Goal: Task Accomplishment & Management: Use online tool/utility

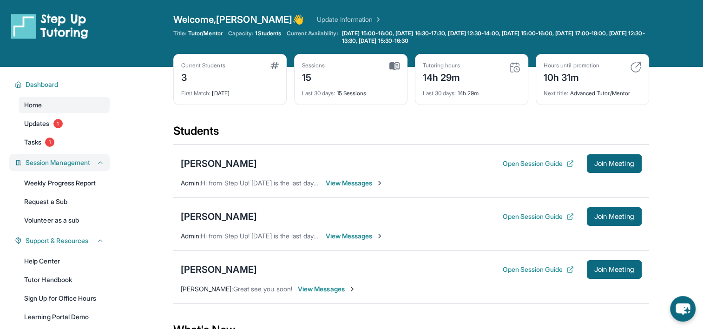
click at [40, 156] on div "Session Management" at bounding box center [59, 162] width 100 height 17
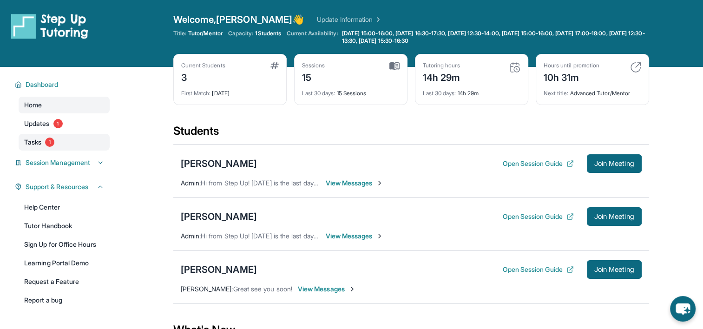
click at [41, 142] on span "Tasks" at bounding box center [32, 142] width 17 height 9
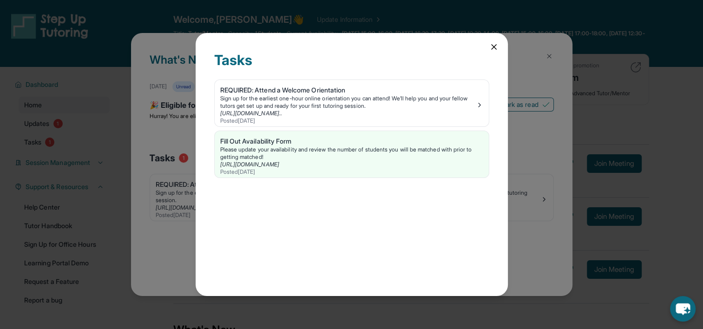
click at [49, 158] on div "Tasks REQUIRED: Attend a Welcome Orientation Sign up for the earliest one-hour …" at bounding box center [351, 164] width 703 height 329
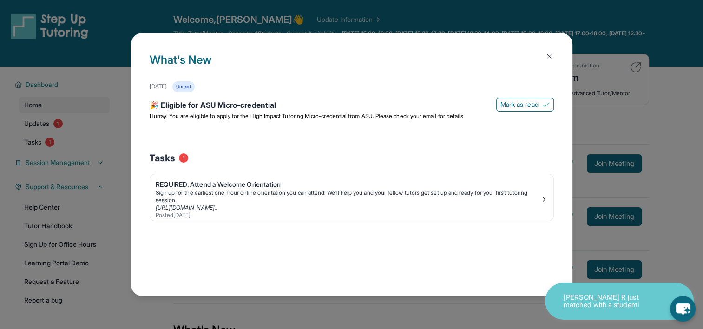
click at [49, 158] on div "What's New [DATE] Unread 🎉 Eligible for ASU Micro-credential [PERSON_NAME] as r…" at bounding box center [351, 164] width 703 height 329
click at [549, 55] on img at bounding box center [549, 56] width 7 height 7
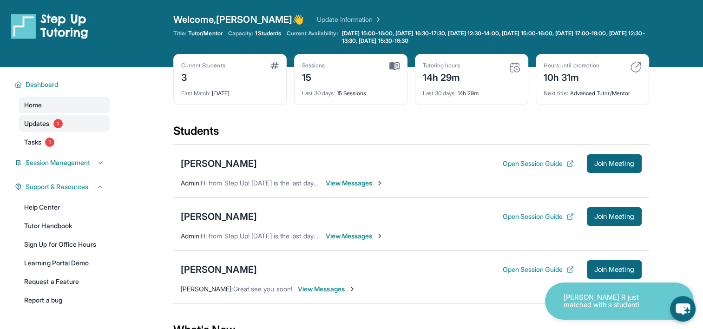
click at [39, 130] on link "Updates 1" at bounding box center [64, 123] width 91 height 17
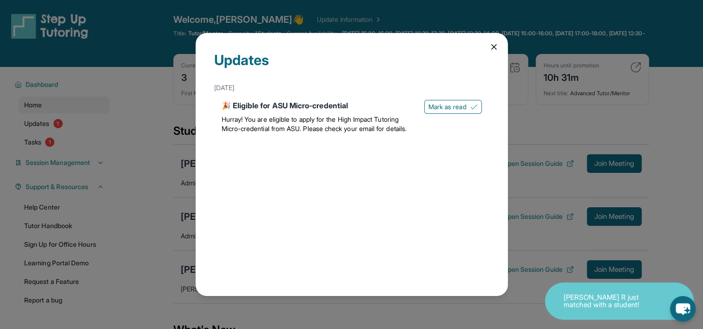
click at [496, 46] on icon at bounding box center [494, 46] width 9 height 9
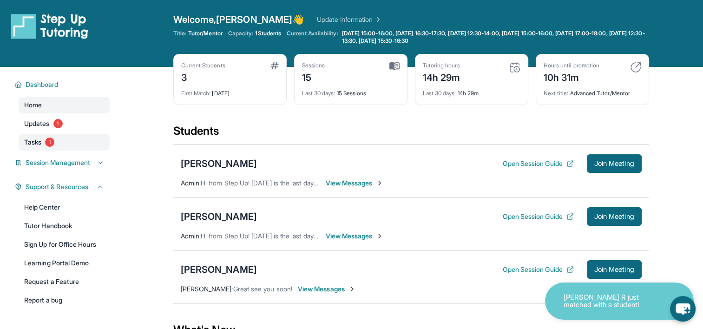
click at [62, 140] on link "Tasks 1" at bounding box center [64, 142] width 91 height 17
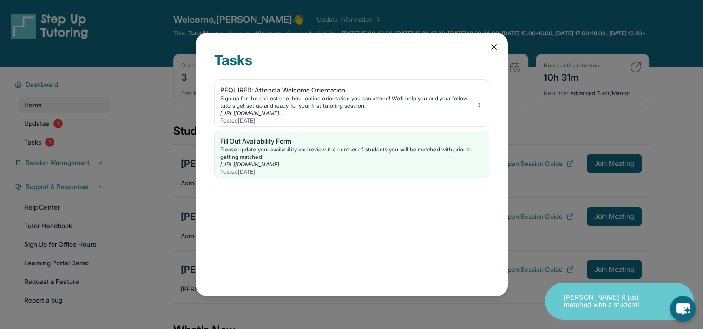
click at [490, 44] on icon at bounding box center [494, 46] width 9 height 9
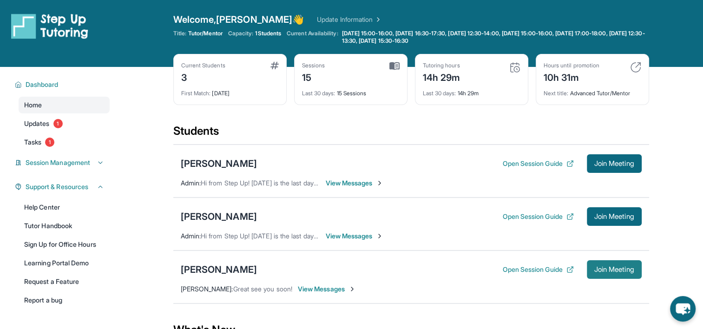
click at [609, 272] on span "Join Meeting" at bounding box center [615, 270] width 40 height 6
